Goal: Information Seeking & Learning: Learn about a topic

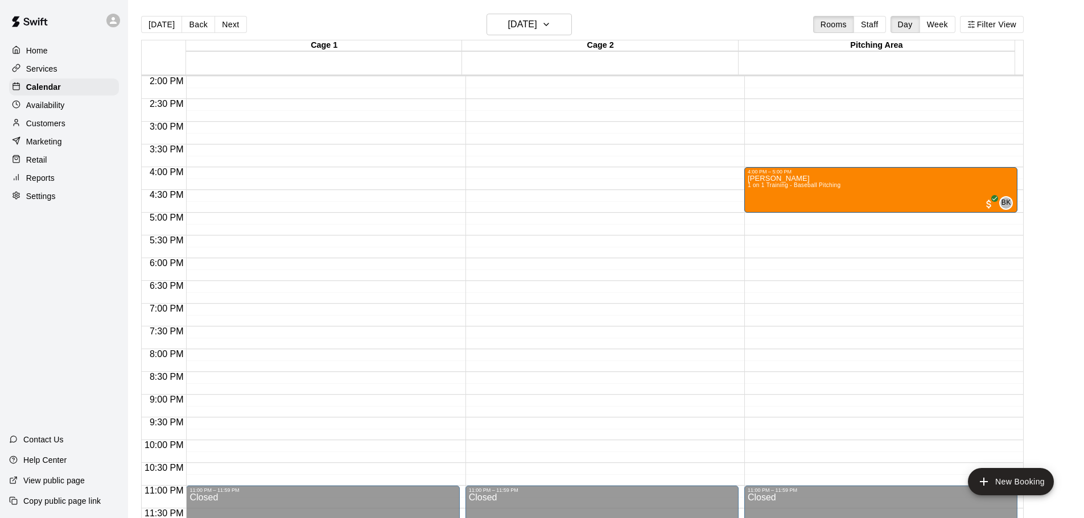
click at [36, 179] on p "Reports" at bounding box center [40, 177] width 28 height 11
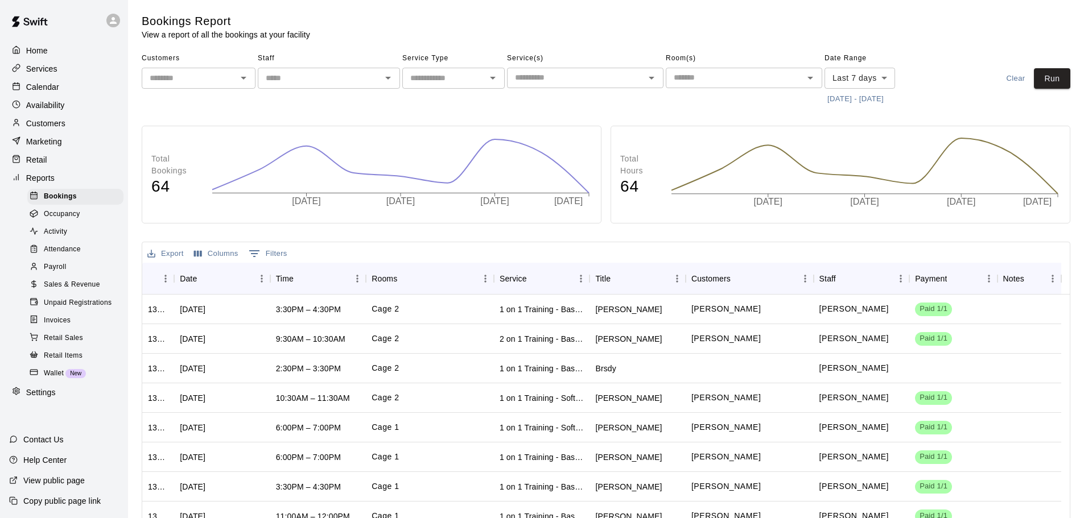
click at [63, 327] on span "Invoices" at bounding box center [57, 320] width 27 height 11
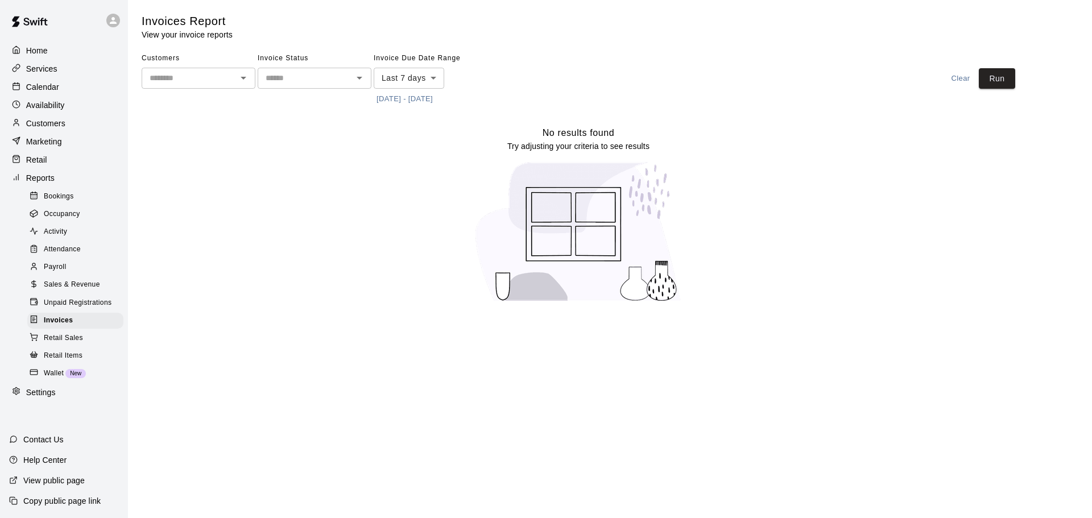
click at [402, 85] on body "Home Services Calendar Availability Customers Marketing Retail Reports Bookings…" at bounding box center [546, 158] width 1092 height 316
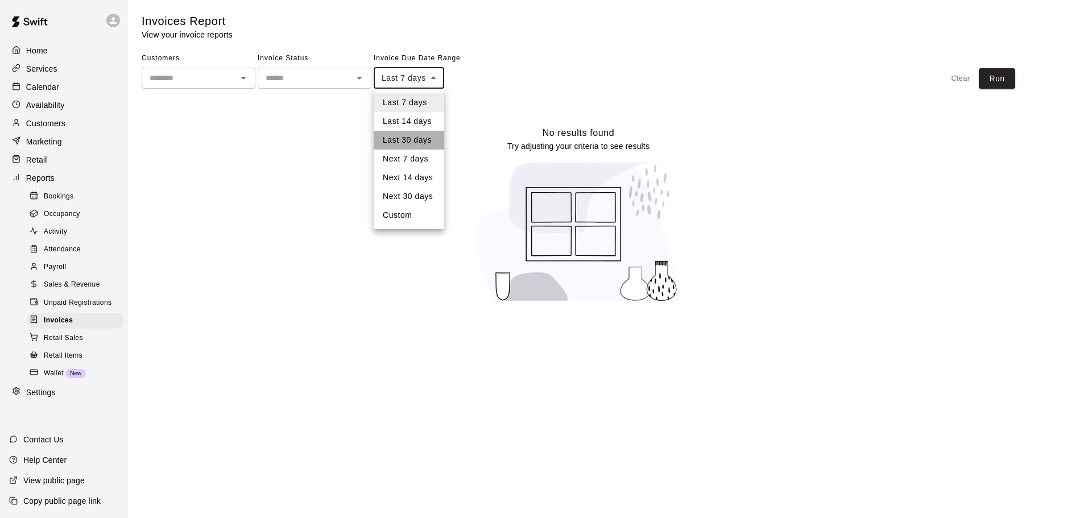
click at [404, 139] on li "Last 30 days" at bounding box center [409, 140] width 71 height 19
type input "*****"
click at [426, 81] on body "Home Services Calendar Availability Customers Marketing Retail Reports Bookings…" at bounding box center [546, 158] width 1092 height 316
click at [423, 139] on li "Last 30 days" at bounding box center [411, 140] width 75 height 19
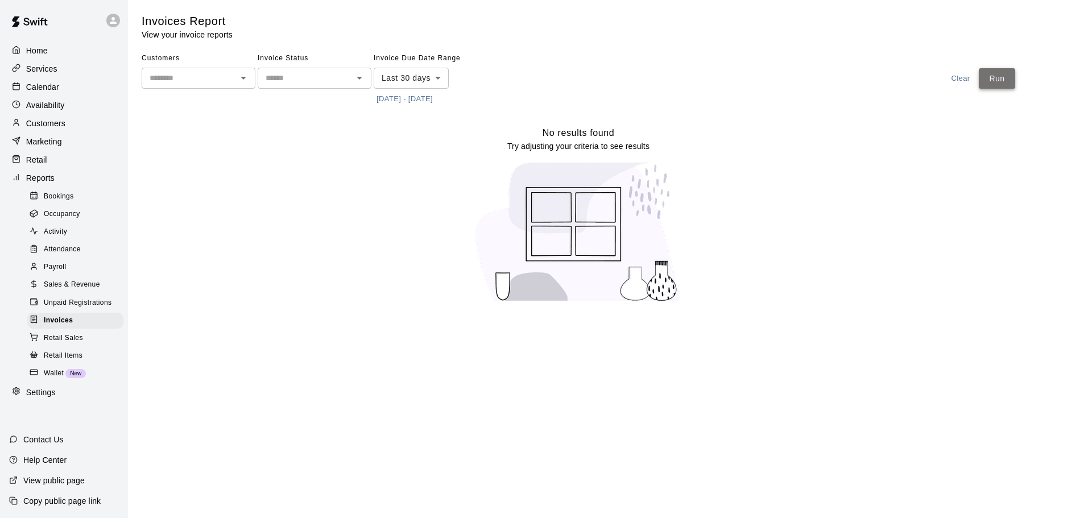
click at [1004, 72] on button "Run" at bounding box center [997, 78] width 36 height 21
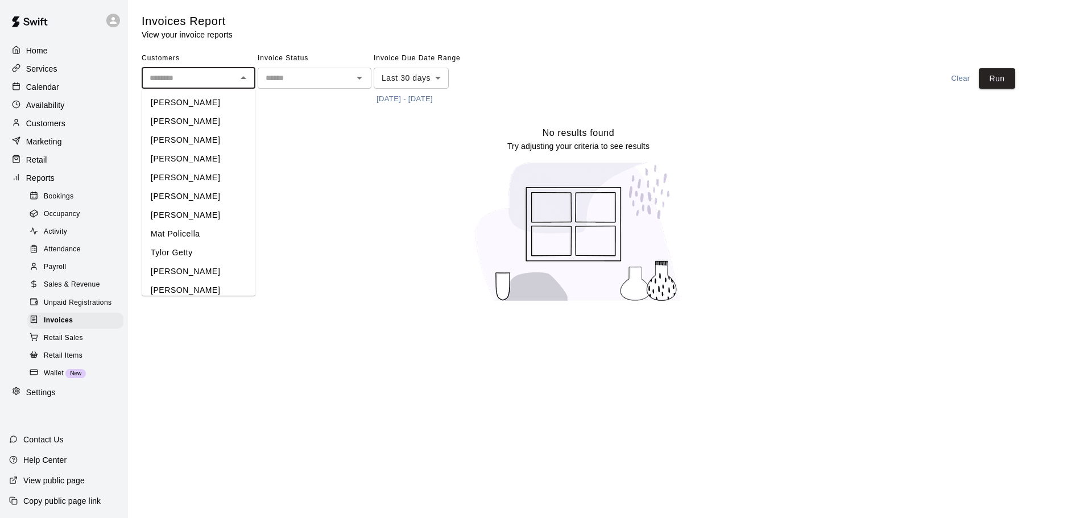
click at [183, 83] on input "text" at bounding box center [189, 78] width 88 height 14
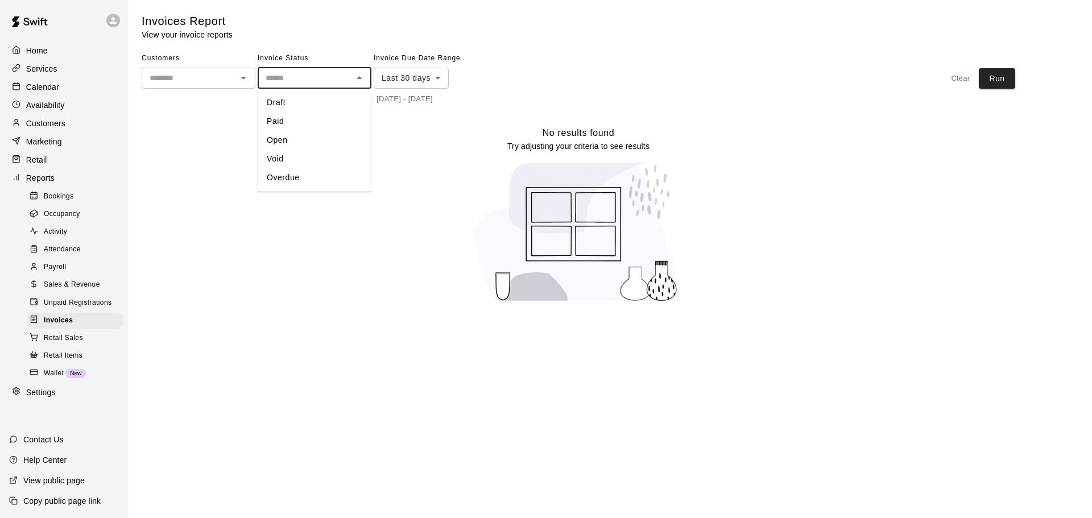
click at [302, 77] on input "text" at bounding box center [305, 78] width 88 height 14
click at [51, 398] on p "Settings" at bounding box center [41, 392] width 30 height 11
select select "**"
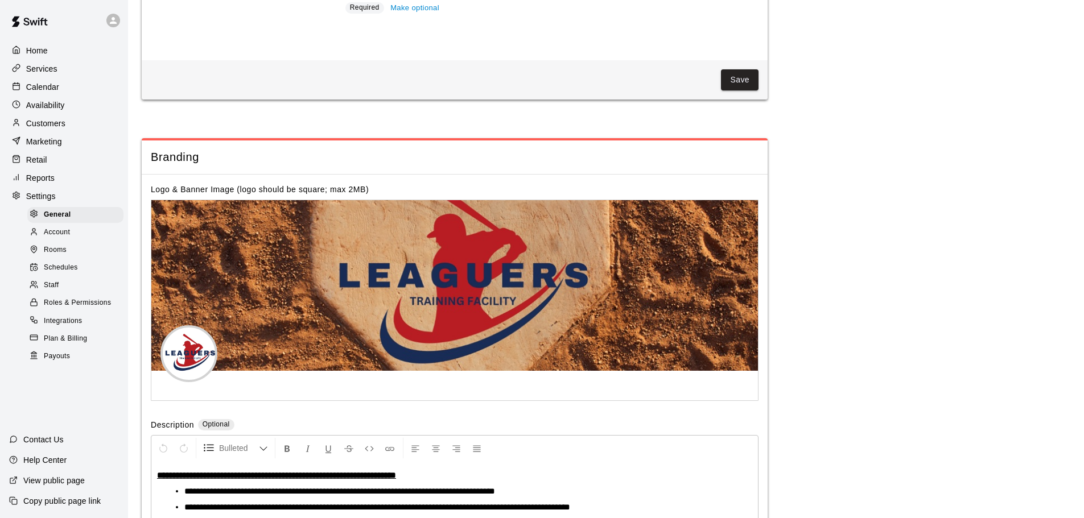
scroll to position [2397, 0]
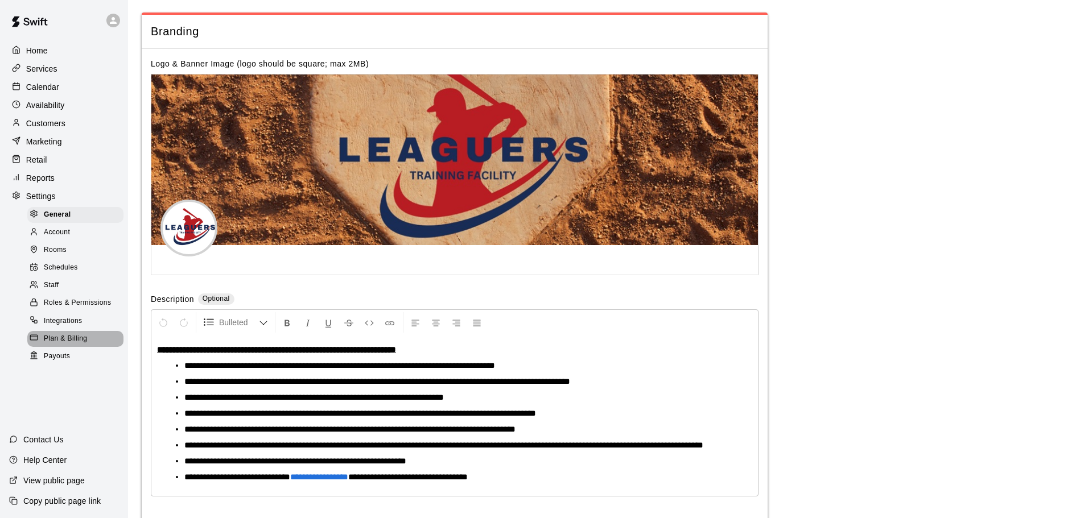
click at [58, 345] on span "Plan & Billing" at bounding box center [65, 338] width 43 height 11
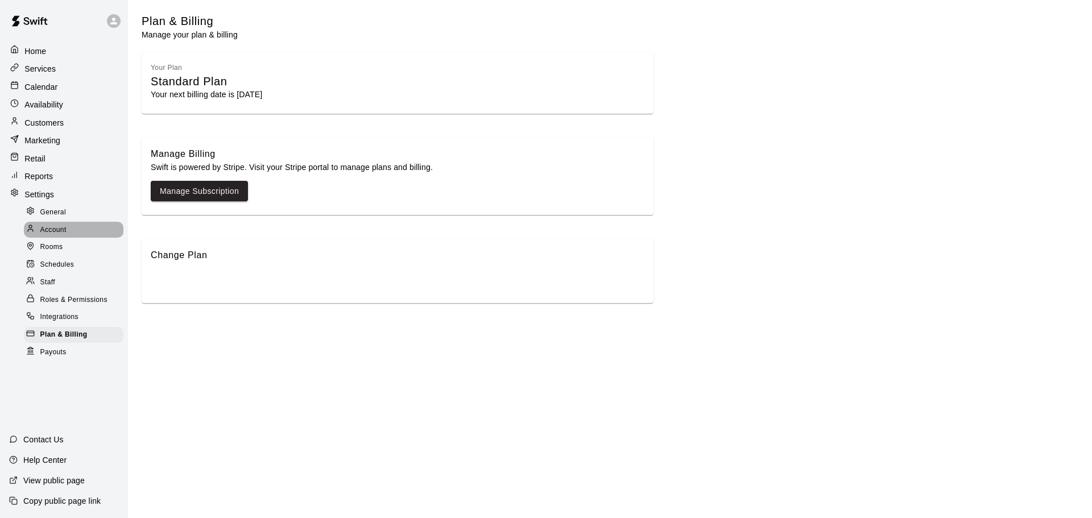
click at [55, 230] on span "Account" at bounding box center [53, 230] width 26 height 11
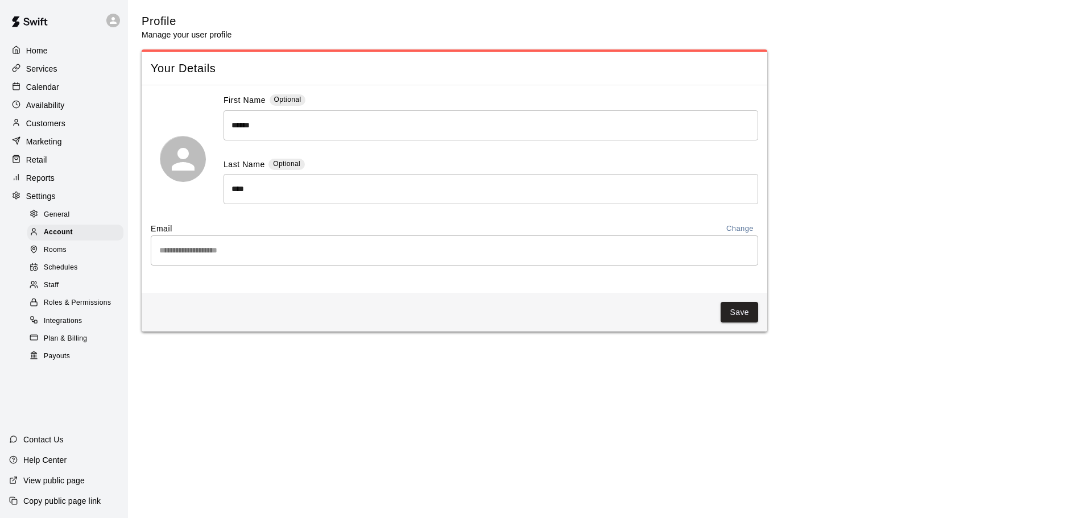
click at [60, 327] on span "Integrations" at bounding box center [63, 321] width 39 height 11
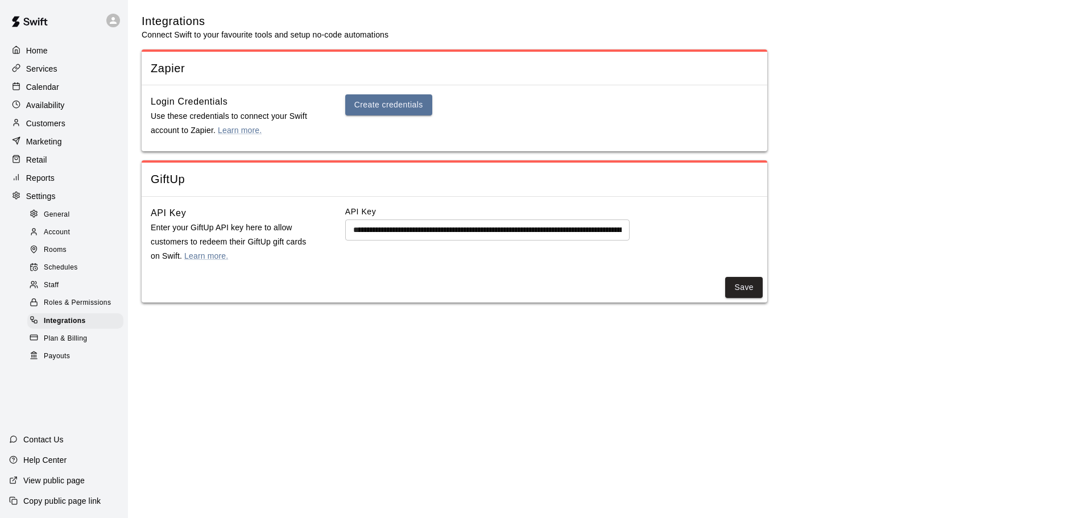
click at [56, 69] on p "Services" at bounding box center [41, 68] width 31 height 11
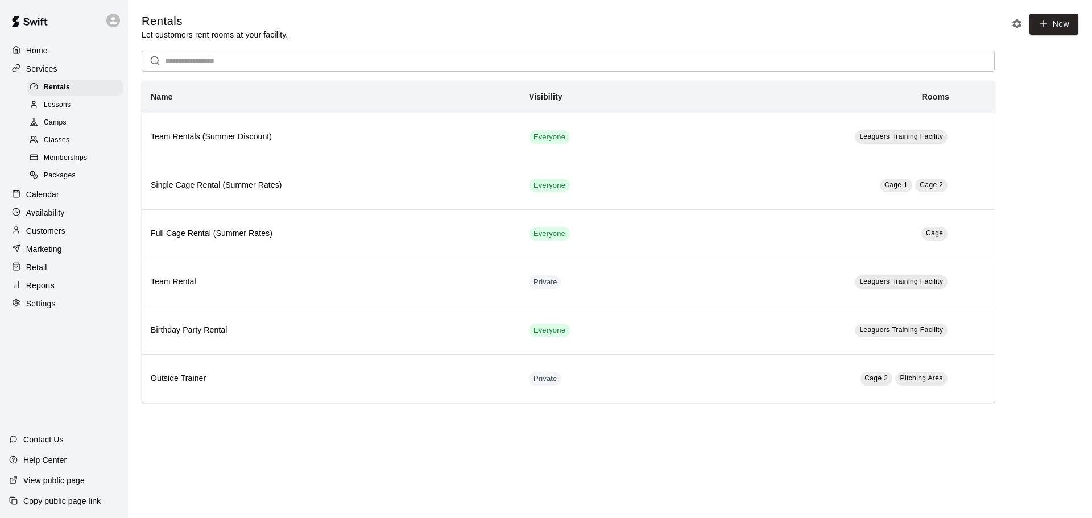
click at [44, 291] on p "Reports" at bounding box center [40, 285] width 28 height 11
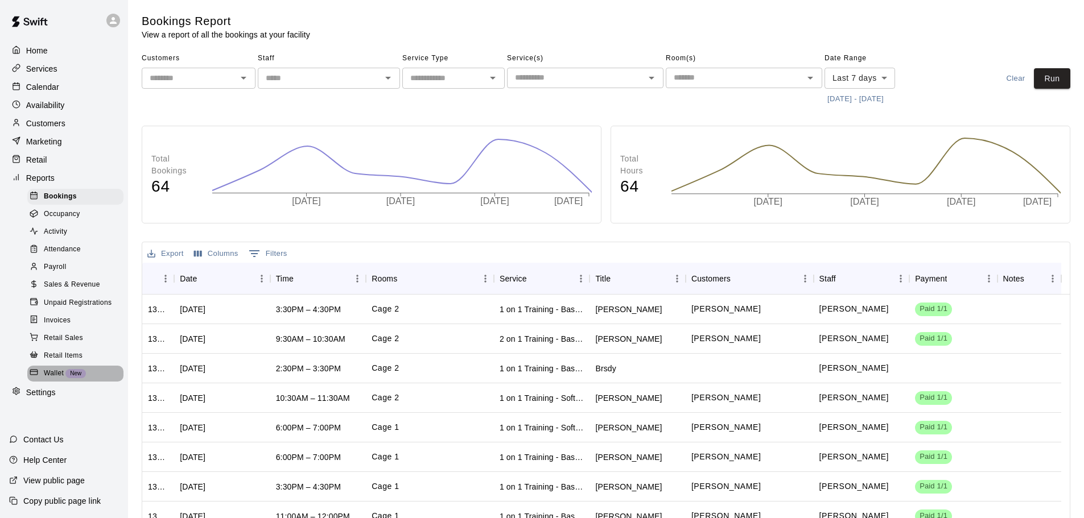
click at [60, 379] on span "Wallet" at bounding box center [54, 373] width 20 height 11
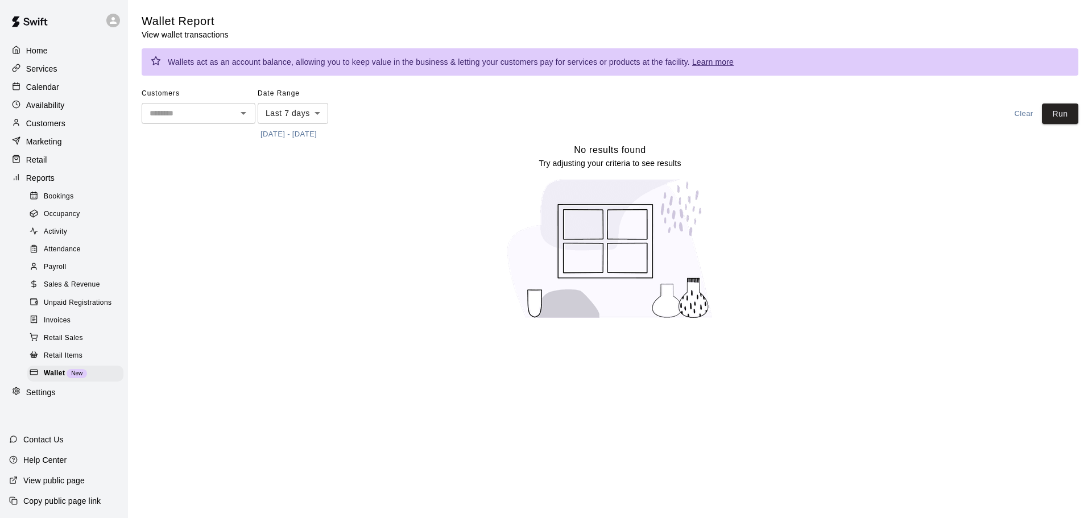
click at [231, 119] on input "text" at bounding box center [189, 113] width 88 height 14
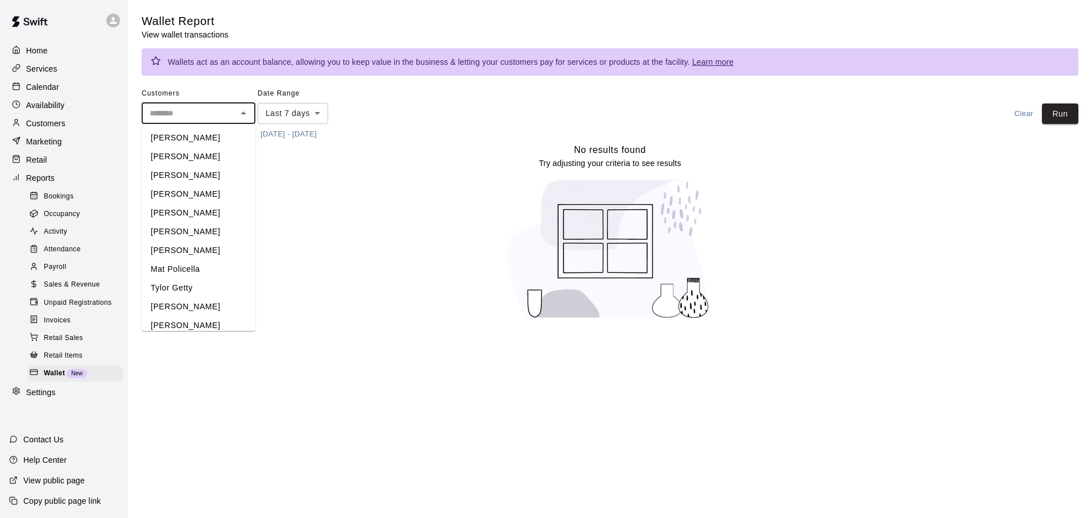
click at [231, 119] on input "text" at bounding box center [189, 113] width 88 height 14
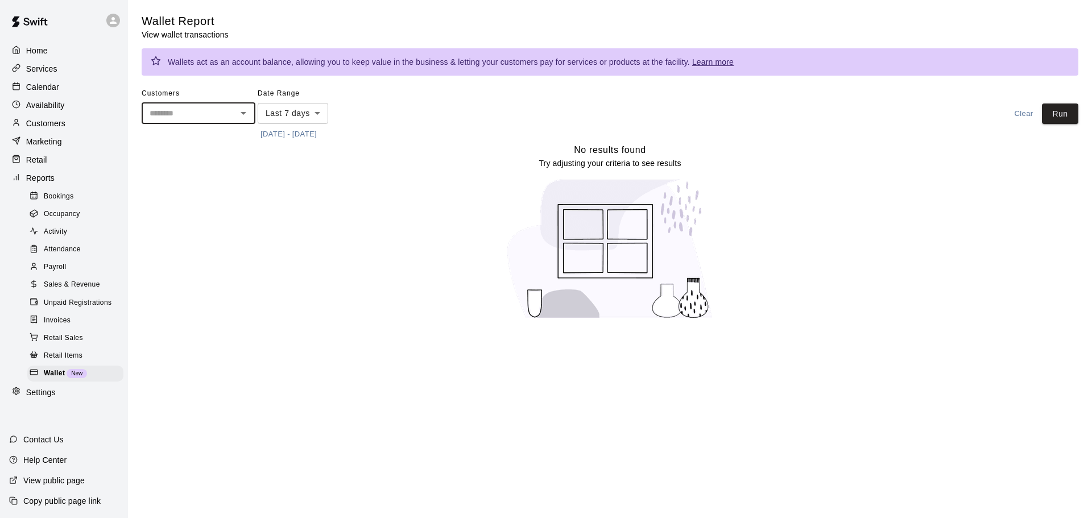
click at [59, 327] on span "Invoices" at bounding box center [57, 320] width 27 height 11
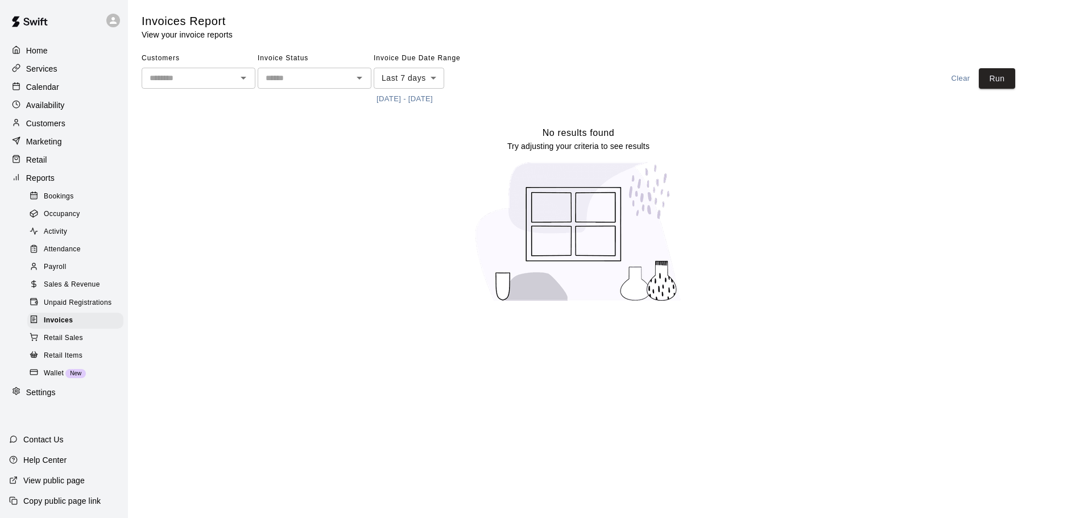
click at [65, 309] on span "Unpaid Registrations" at bounding box center [78, 303] width 68 height 11
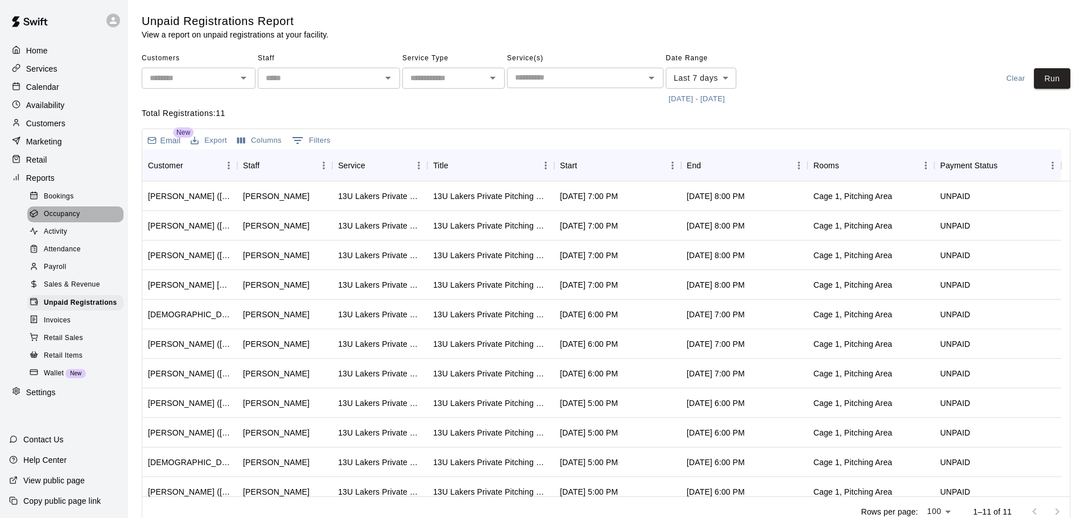
click at [69, 218] on span "Occupancy" at bounding box center [62, 214] width 36 height 11
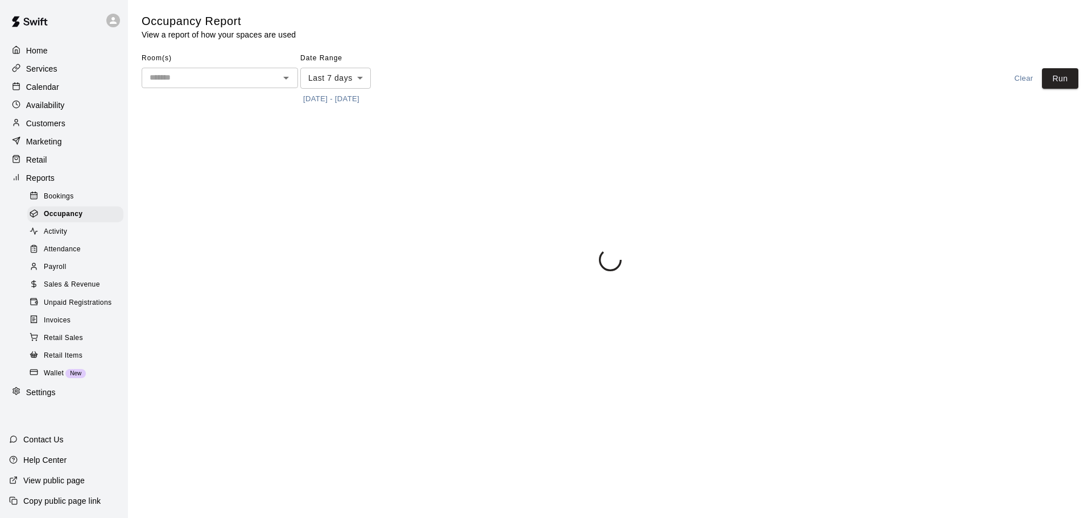
click at [61, 196] on span "Bookings" at bounding box center [59, 196] width 30 height 11
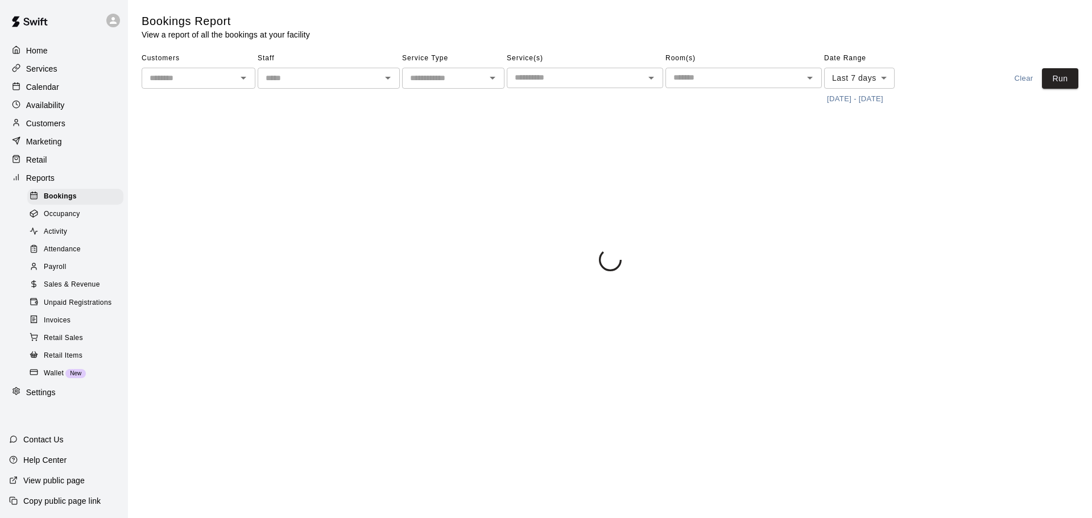
click at [60, 220] on span "Occupancy" at bounding box center [62, 214] width 36 height 11
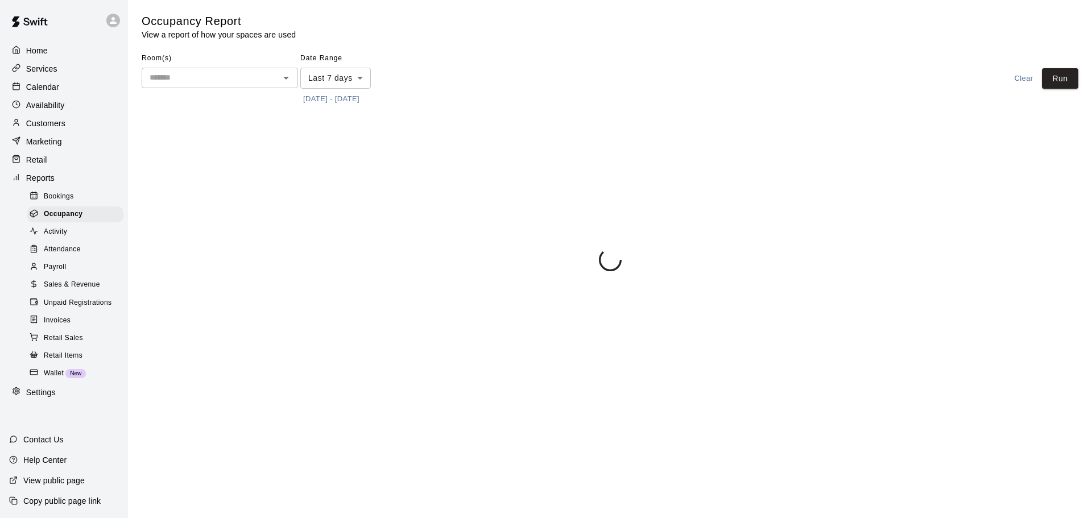
click at [271, 81] on input "text" at bounding box center [210, 78] width 131 height 14
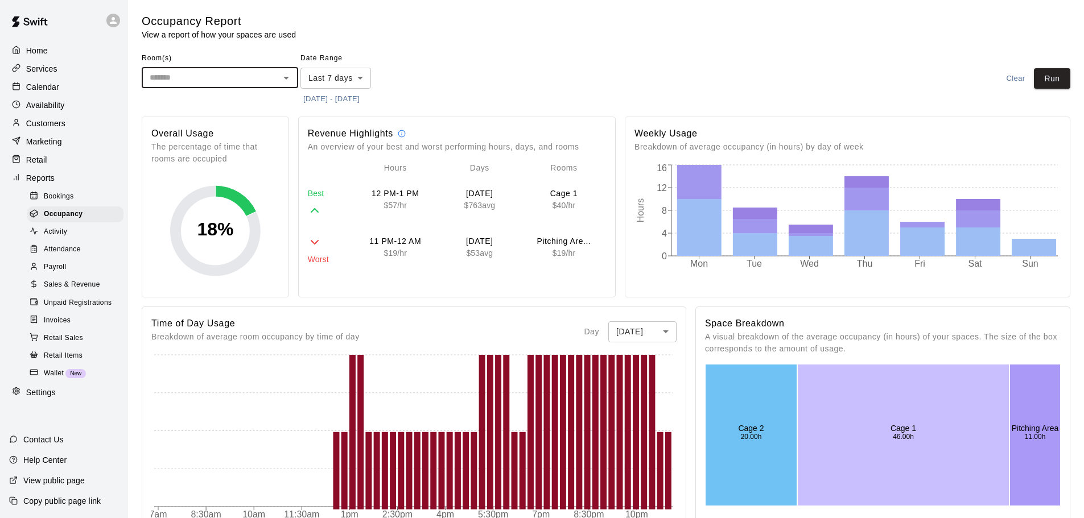
click at [271, 81] on input "text" at bounding box center [210, 78] width 131 height 14
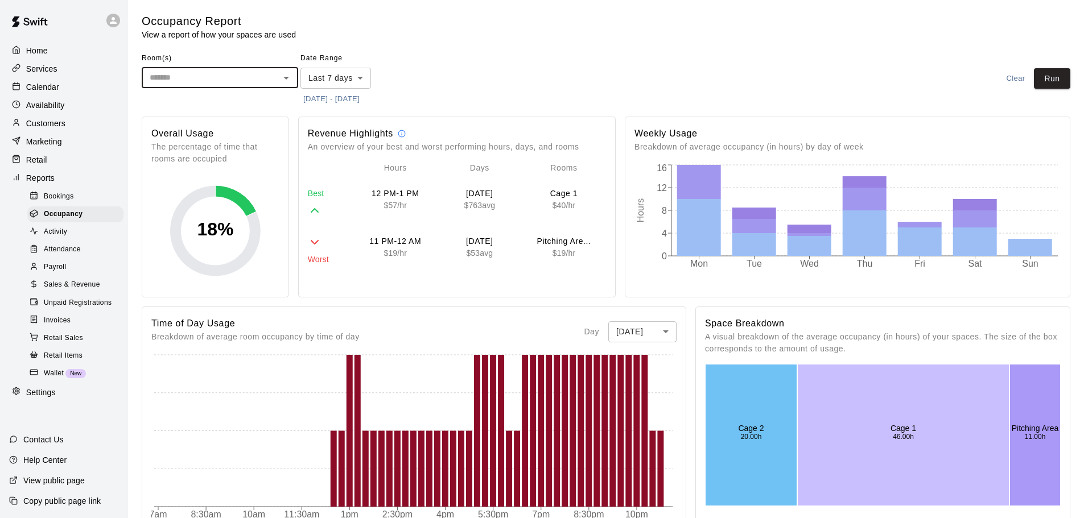
click at [274, 76] on input "text" at bounding box center [210, 78] width 131 height 14
click at [362, 95] on button "[DATE] - [DATE]" at bounding box center [331, 99] width 62 height 18
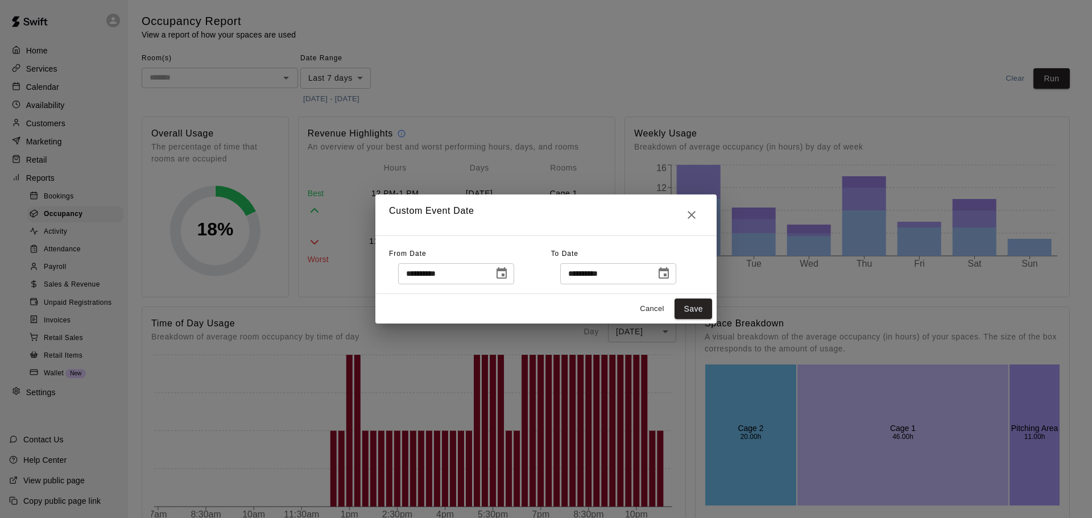
click at [509, 280] on icon "Choose date, selected date is Aug 12, 2025" at bounding box center [502, 274] width 14 height 14
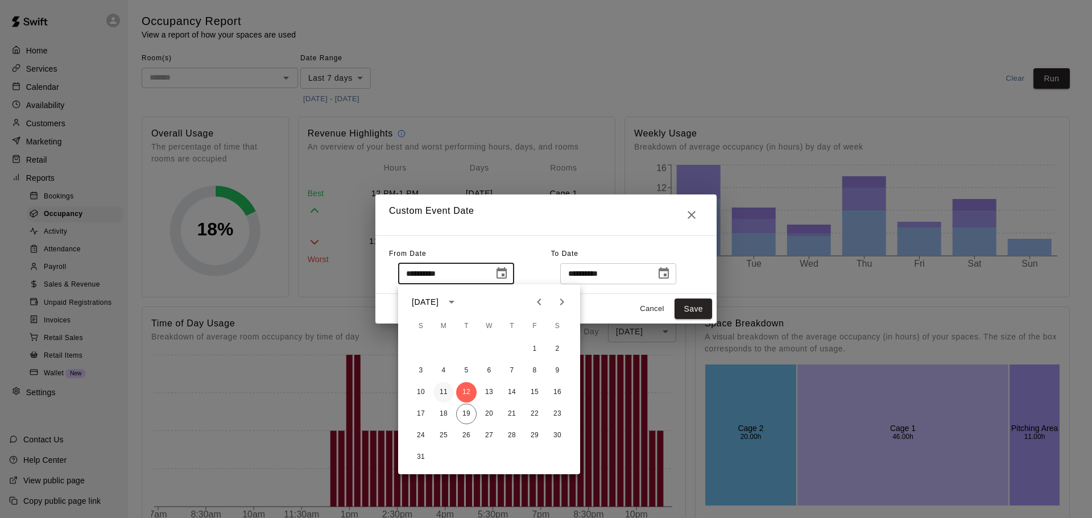
click at [442, 392] on button "11" at bounding box center [444, 392] width 20 height 20
type input "**********"
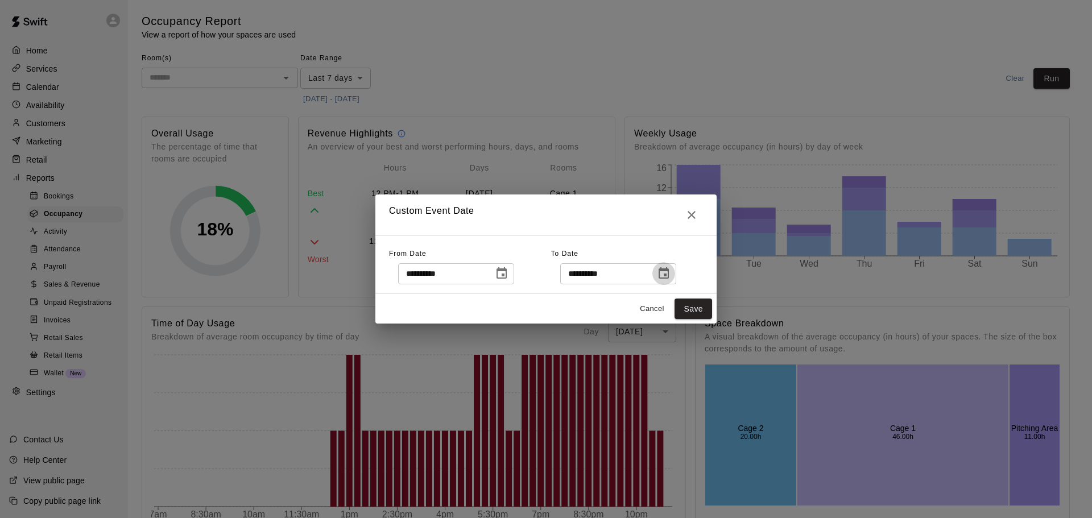
click at [671, 270] on icon "Choose date, selected date is Aug 19, 2025" at bounding box center [664, 274] width 14 height 14
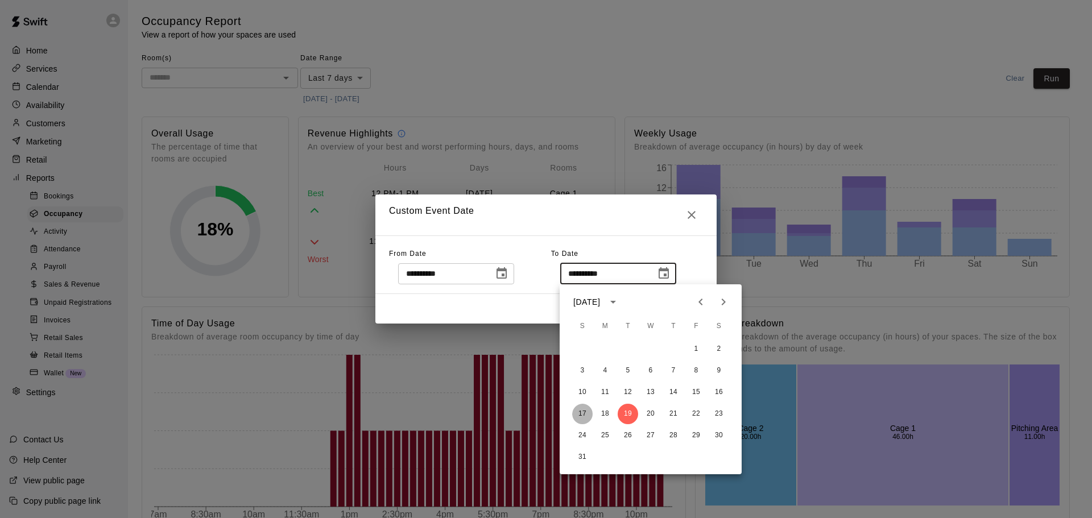
click at [581, 414] on button "17" at bounding box center [582, 414] width 20 height 20
type input "**********"
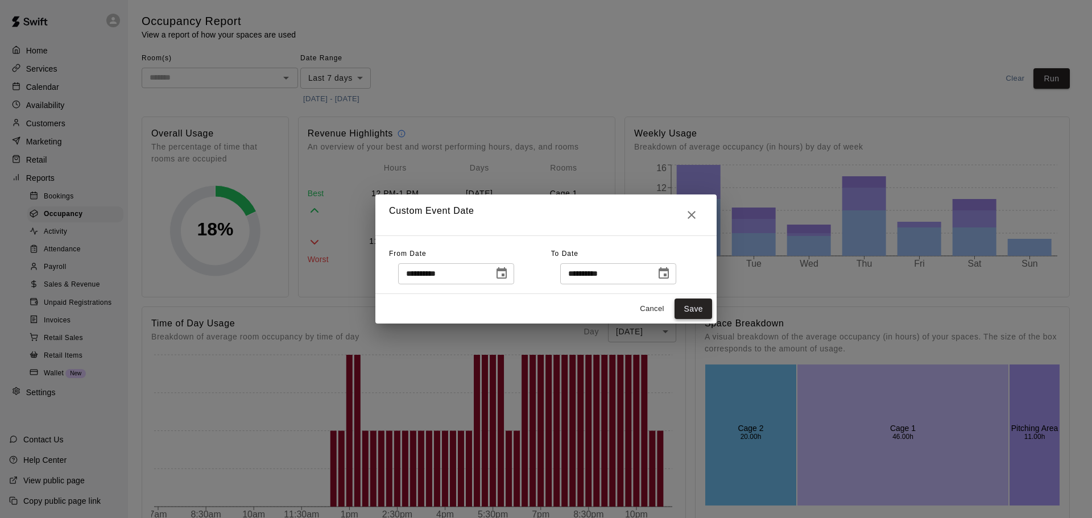
click at [688, 312] on button "Save" at bounding box center [694, 309] width 38 height 21
type input "******"
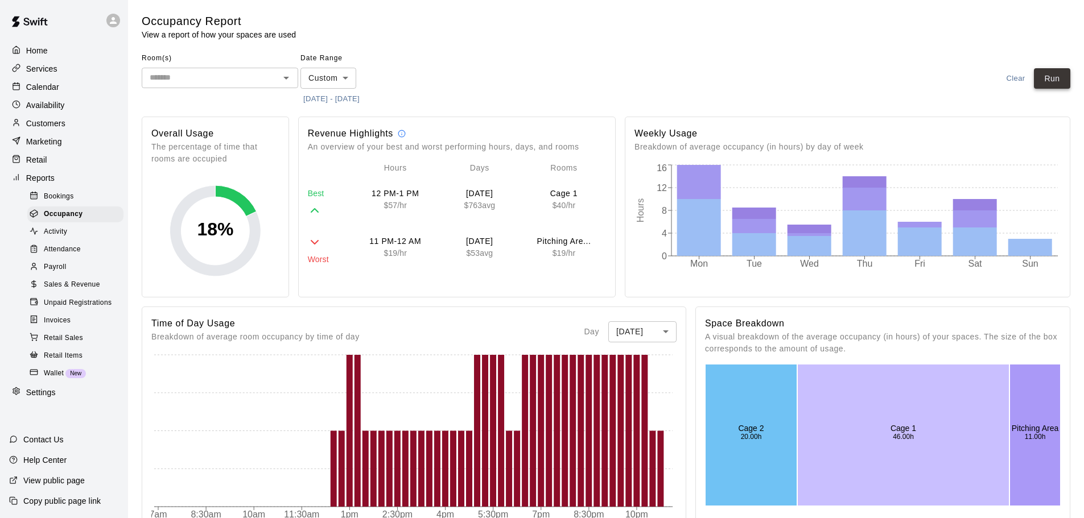
click at [1054, 78] on button "Run" at bounding box center [1052, 78] width 36 height 21
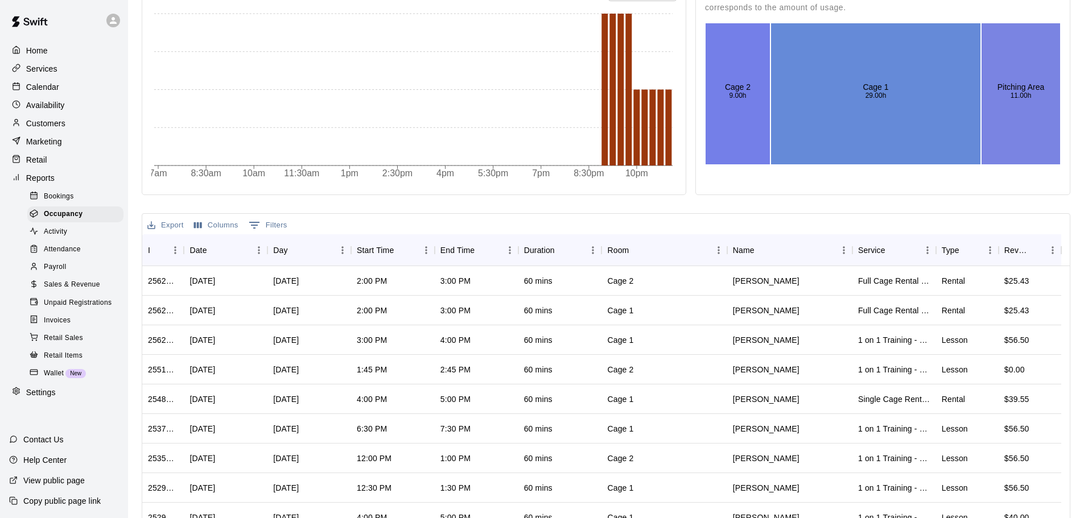
click at [222, 225] on button "Columns" at bounding box center [216, 226] width 50 height 18
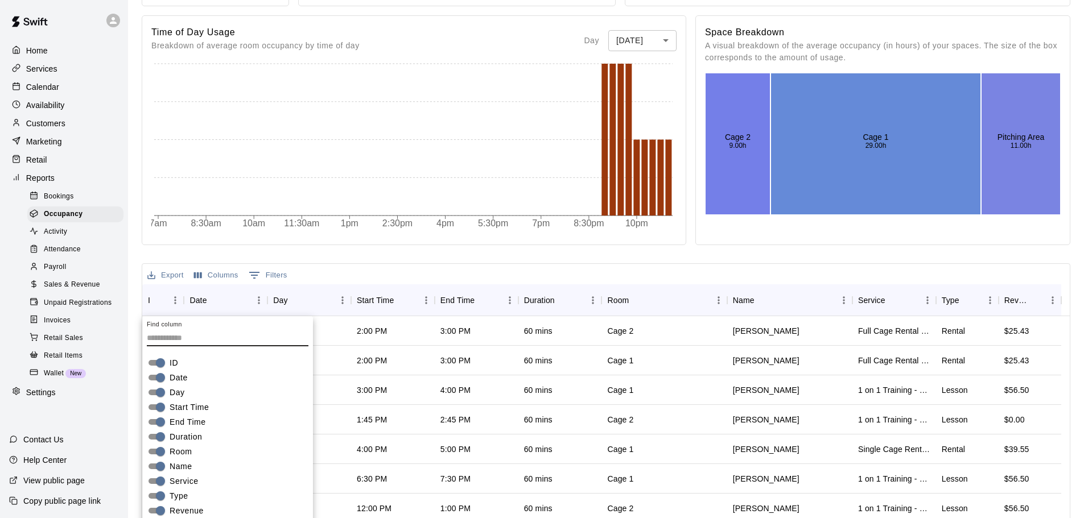
scroll to position [269, 0]
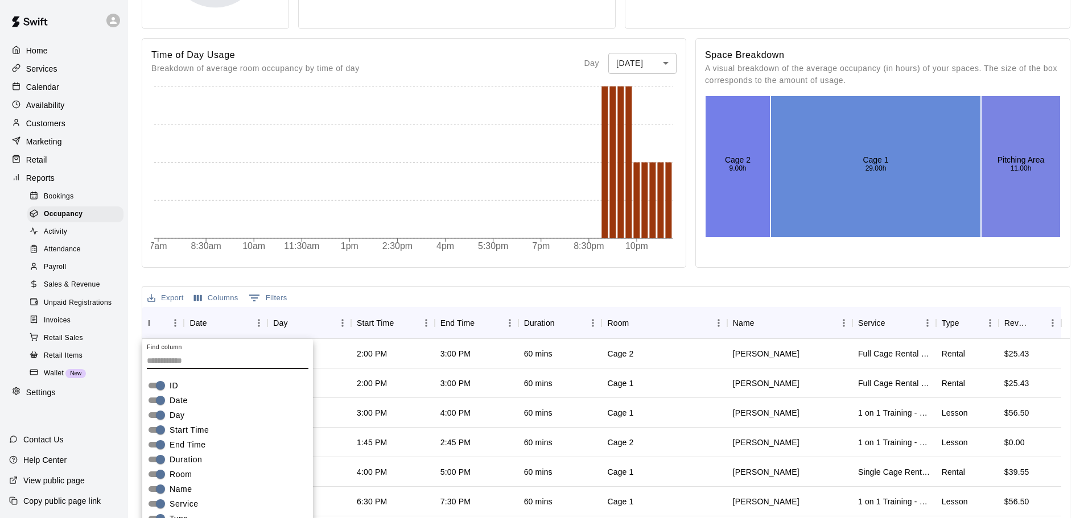
click at [216, 298] on button "Columns" at bounding box center [216, 299] width 50 height 18
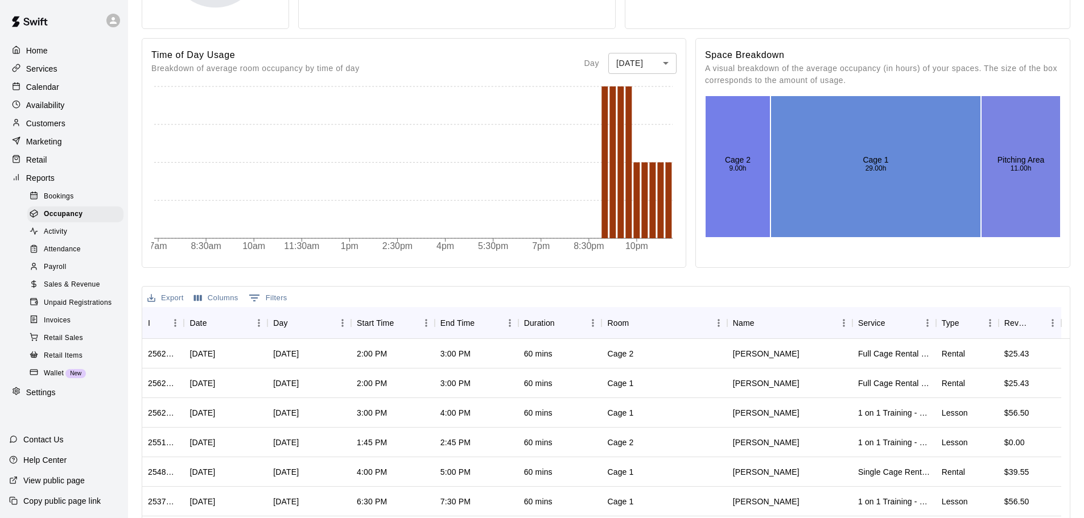
click at [358, 286] on div "7am 8:30am 10am 11:30am 1pm 2:30pm 4pm 5:30pm 7pm 8:30pm 10pm 11pm" at bounding box center [413, 189] width 525 height 211
click at [59, 270] on span "Payroll" at bounding box center [55, 267] width 22 height 11
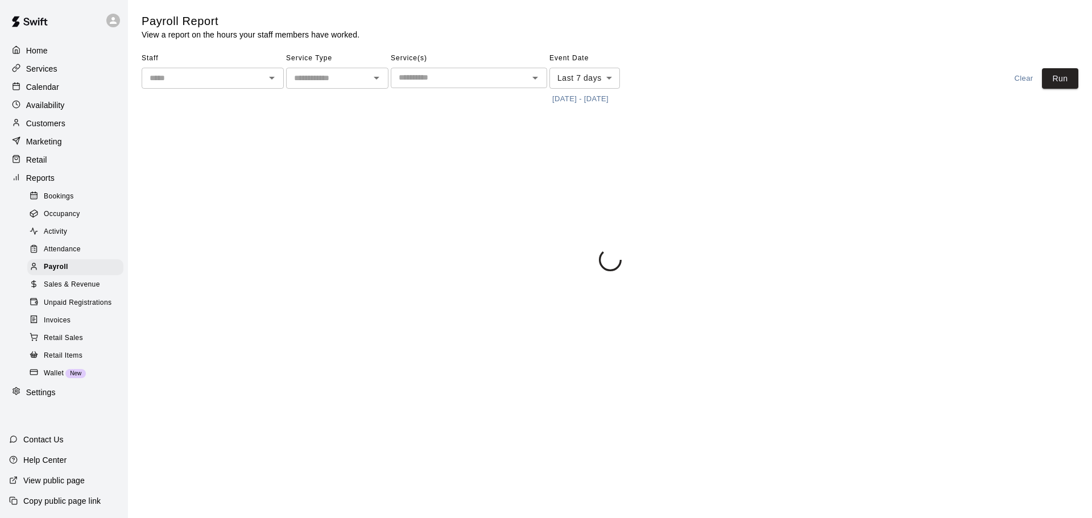
click at [277, 84] on icon "Open" at bounding box center [272, 78] width 14 height 14
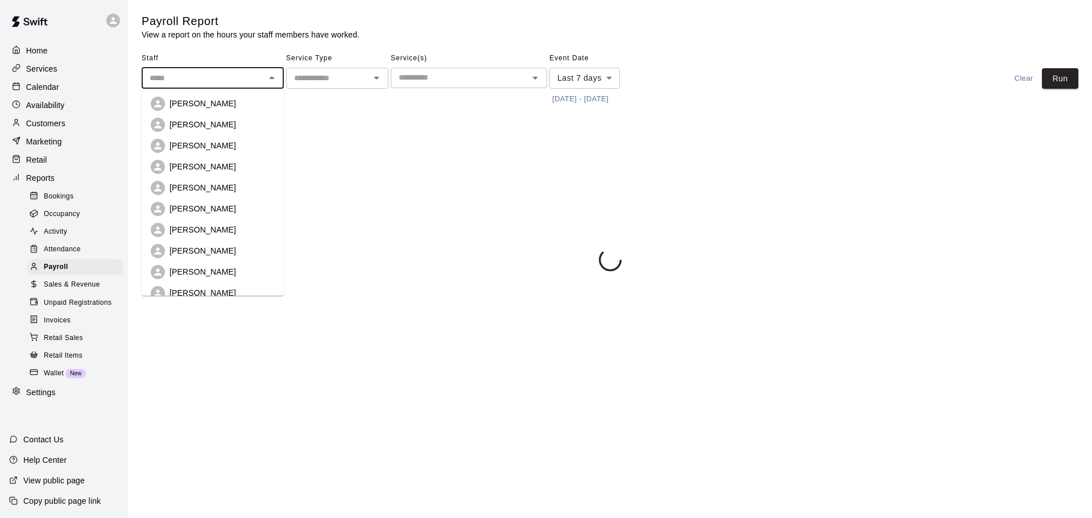
click at [277, 84] on icon "Close" at bounding box center [272, 78] width 14 height 14
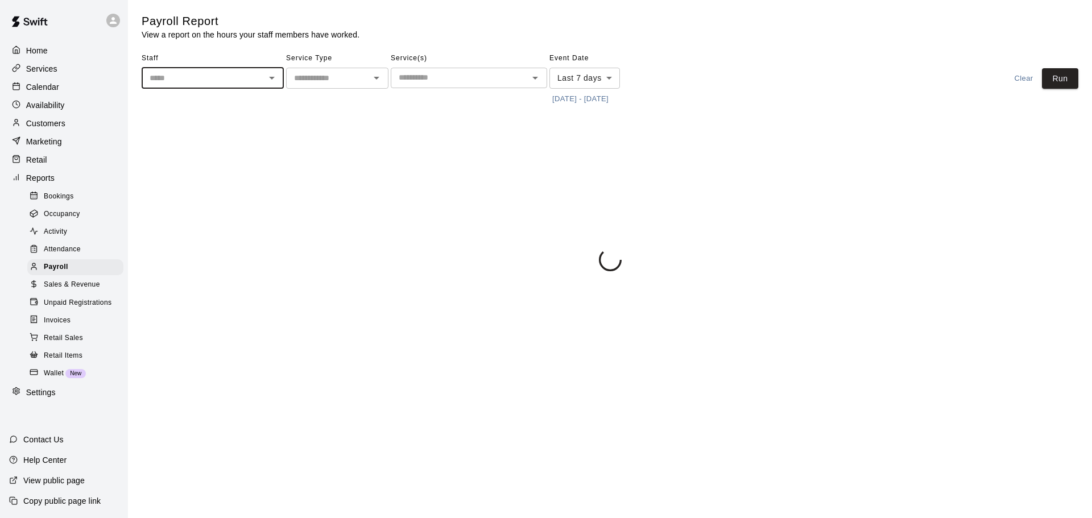
click at [339, 80] on input "text" at bounding box center [328, 78] width 77 height 14
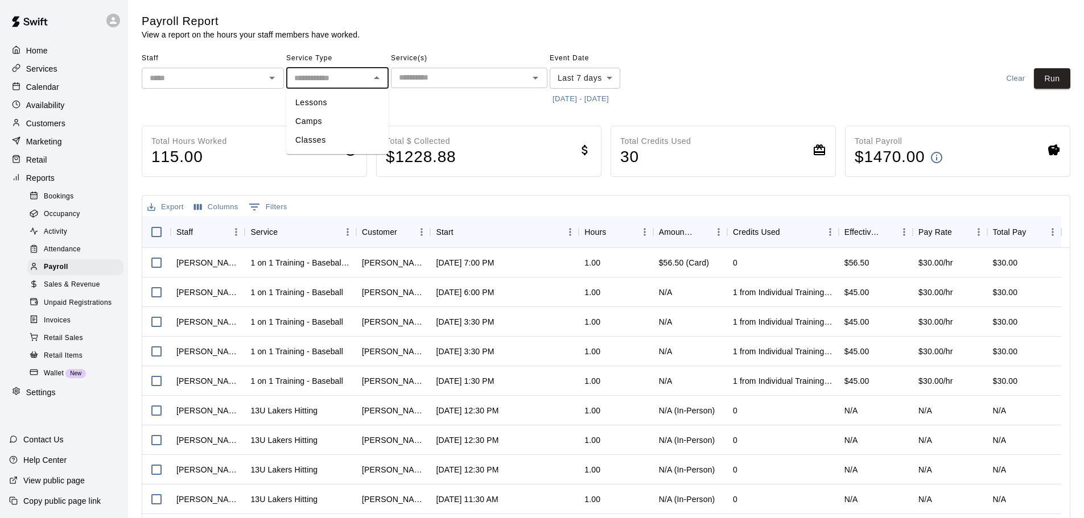
click at [339, 80] on input "text" at bounding box center [328, 78] width 77 height 14
click at [599, 95] on button "[DATE] - [DATE]" at bounding box center [581, 99] width 62 height 18
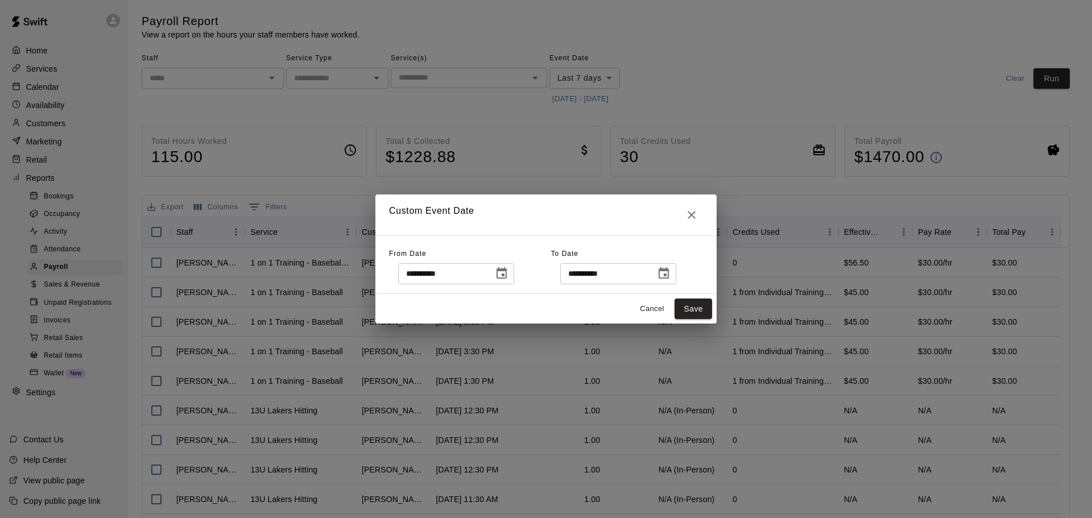
click at [509, 272] on icon "Choose date, selected date is Aug 12, 2025" at bounding box center [502, 274] width 14 height 14
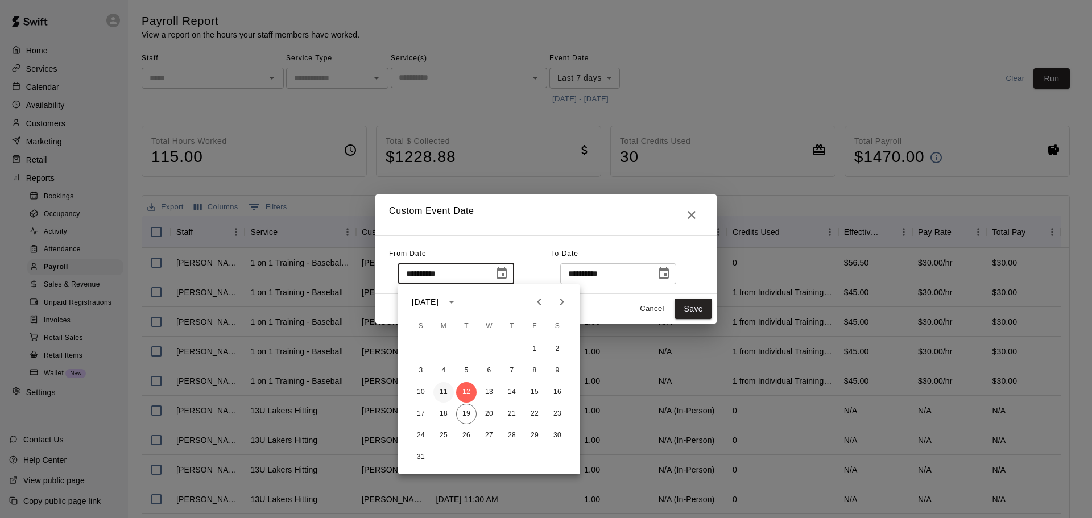
click at [443, 391] on button "11" at bounding box center [444, 392] width 20 height 20
type input "**********"
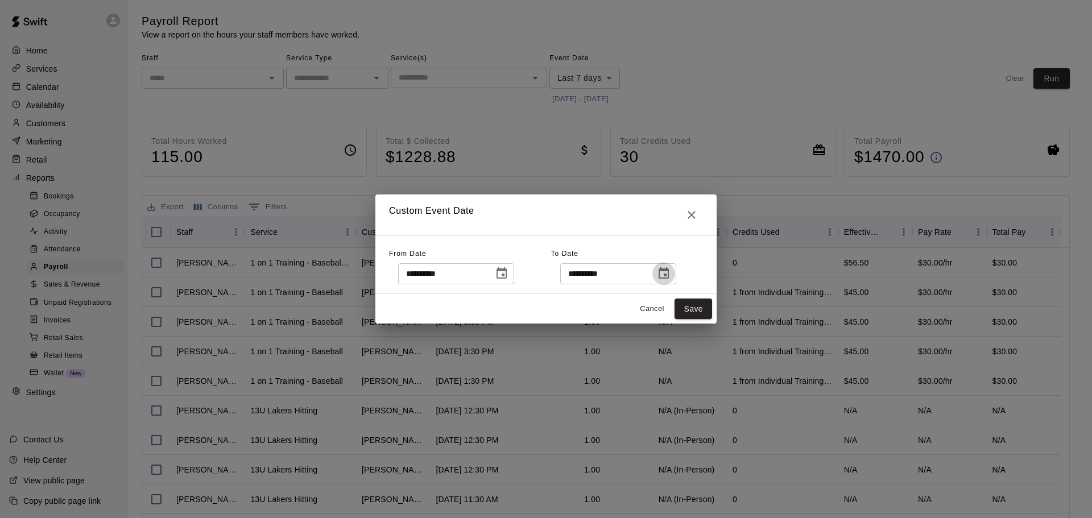
click at [671, 276] on icon "Choose date, selected date is Aug 19, 2025" at bounding box center [664, 274] width 14 height 14
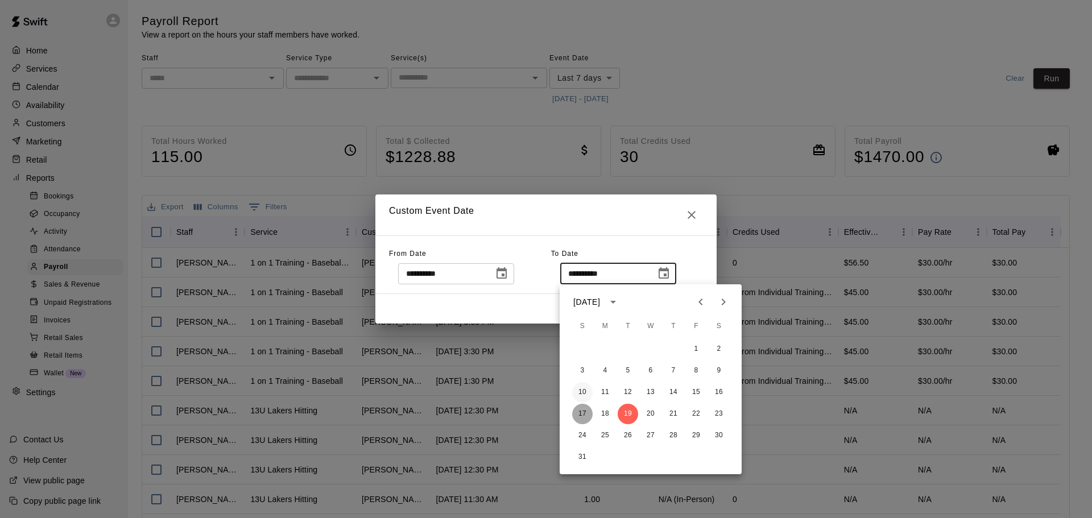
drag, startPoint x: 581, startPoint y: 413, endPoint x: 588, endPoint y: 397, distance: 17.1
click at [581, 412] on button "17" at bounding box center [582, 414] width 20 height 20
type input "**********"
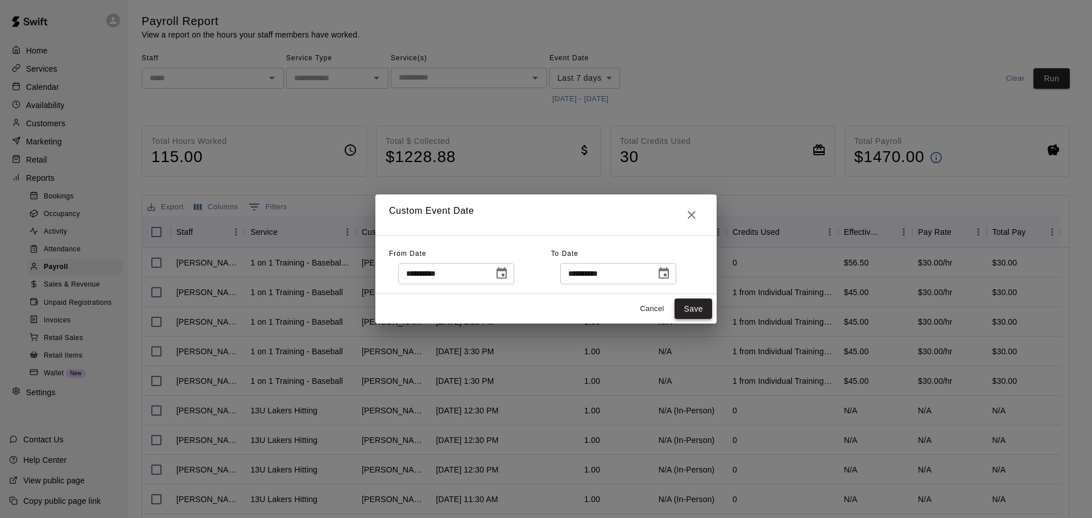
click at [684, 309] on button "Save" at bounding box center [694, 309] width 38 height 21
type input "******"
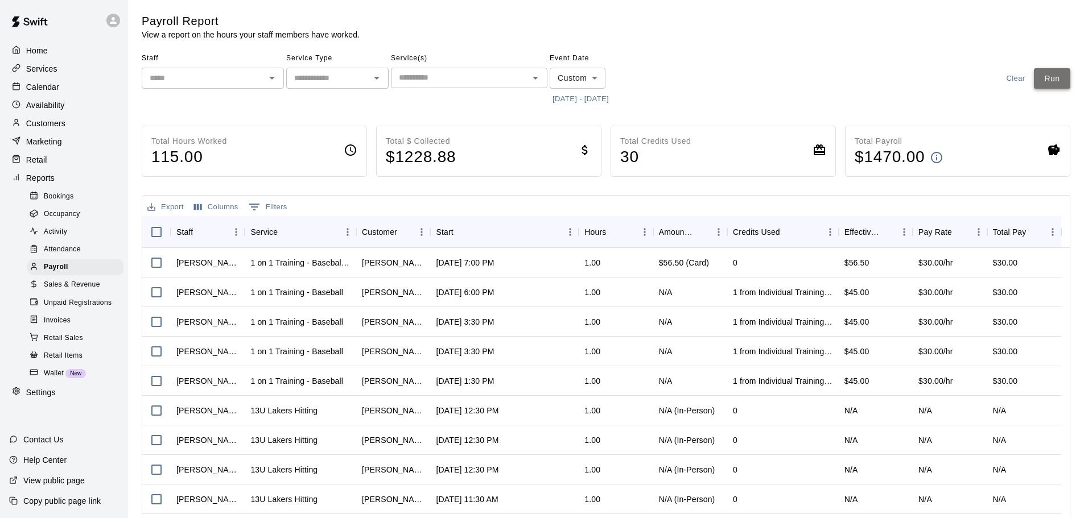
click at [1059, 76] on button "Run" at bounding box center [1052, 78] width 36 height 21
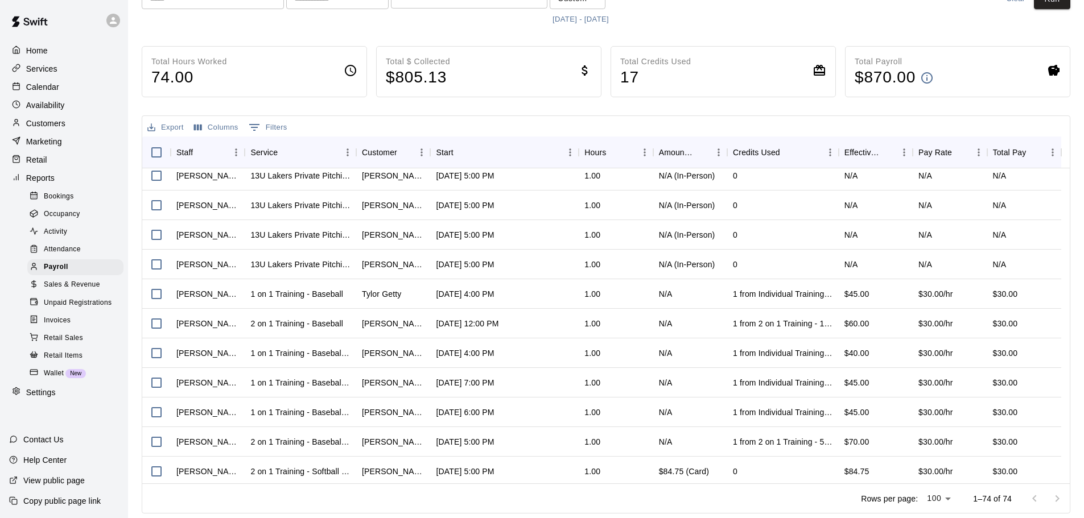
scroll to position [1874, 0]
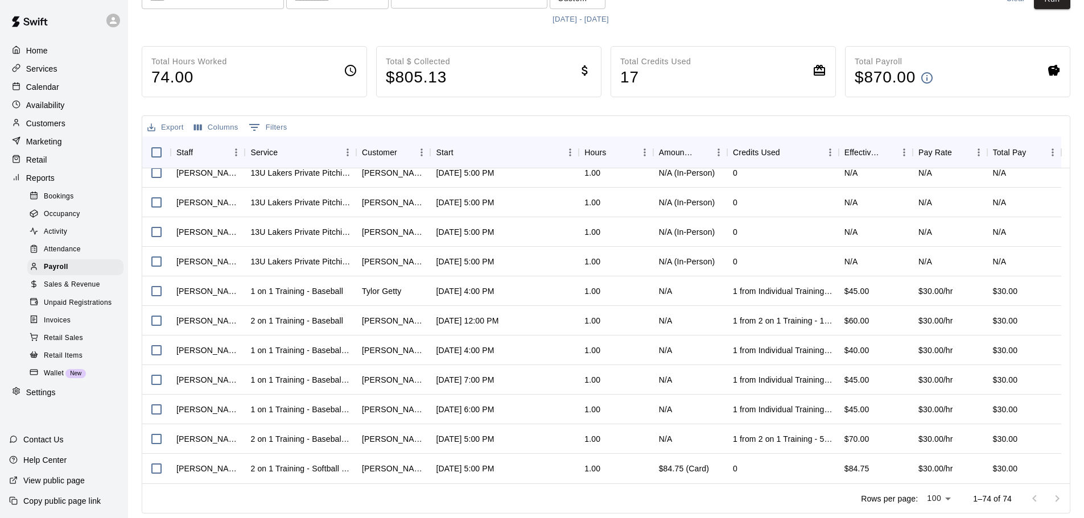
click at [56, 255] on span "Attendance" at bounding box center [62, 249] width 37 height 11
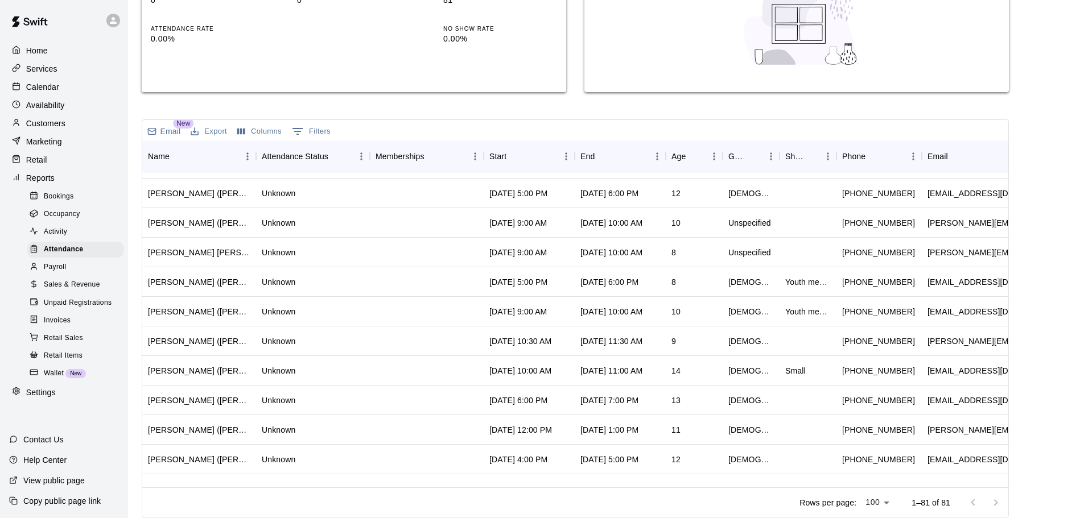
scroll to position [398, 0]
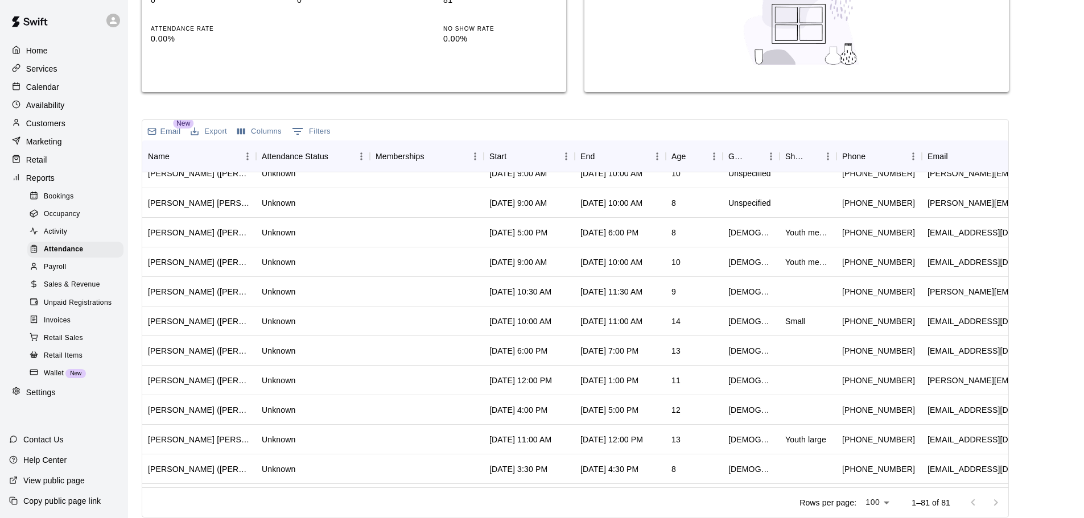
click at [51, 238] on span "Activity" at bounding box center [55, 231] width 23 height 11
